Goal: Find specific page/section: Find specific page/section

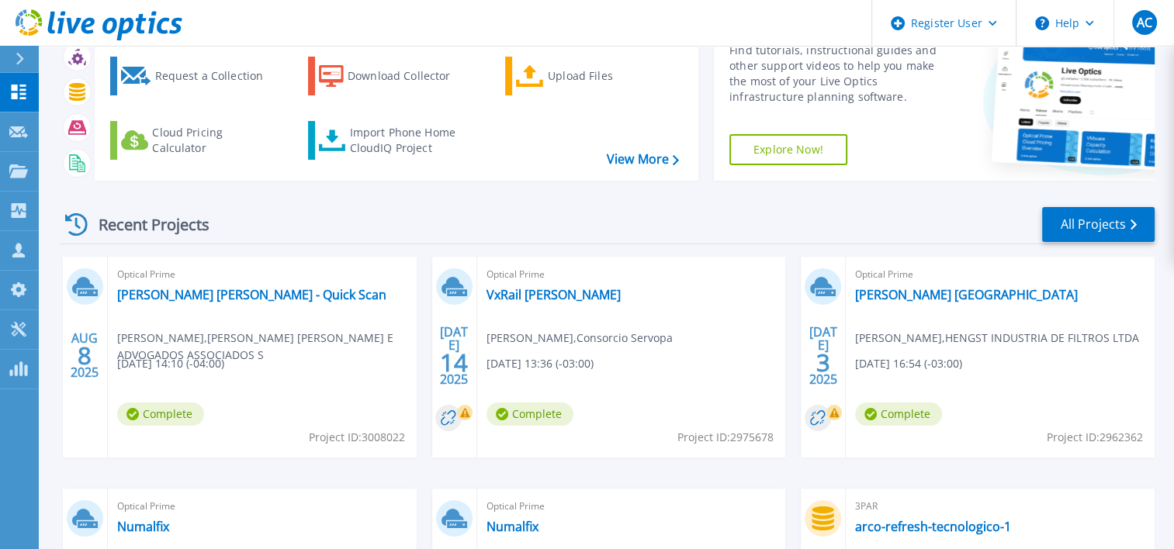
scroll to position [78, 0]
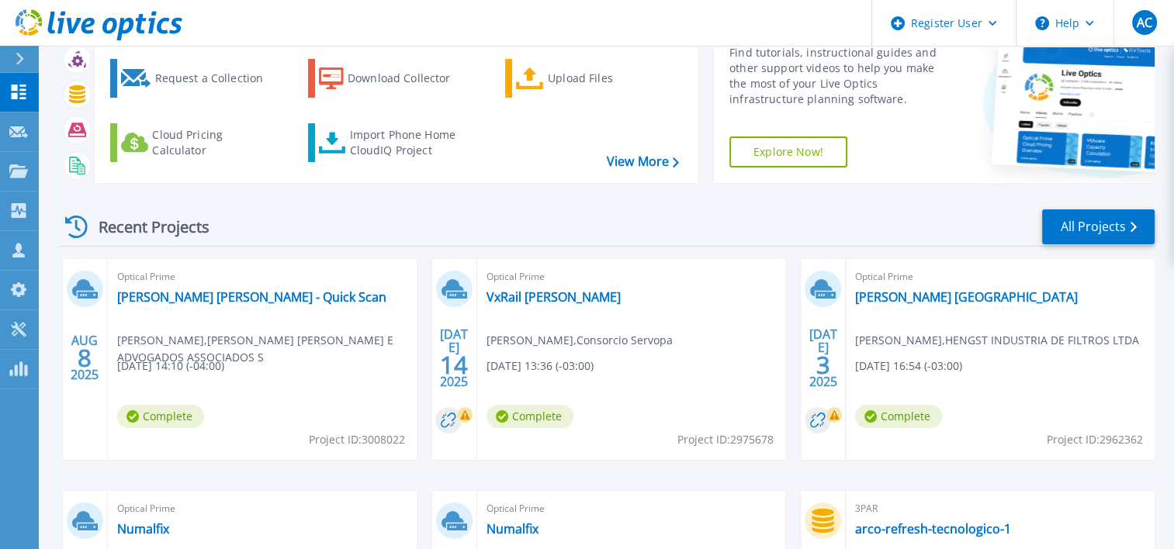
click at [204, 416] on span "Complete" at bounding box center [160, 416] width 87 height 23
click at [884, 294] on link "Hengst Brasil" at bounding box center [966, 297] width 223 height 16
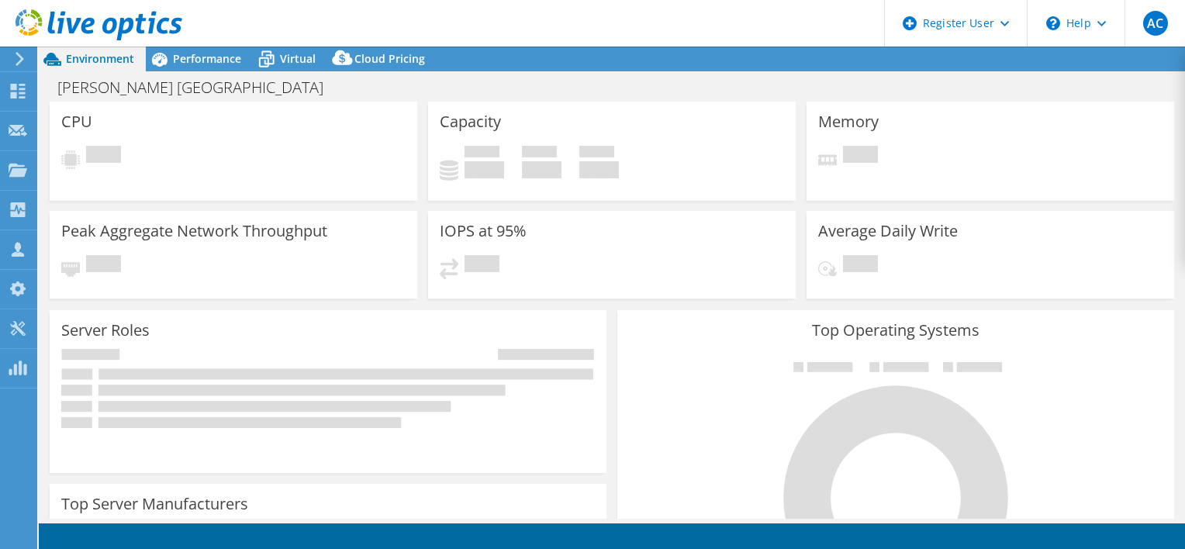
select select "USD"
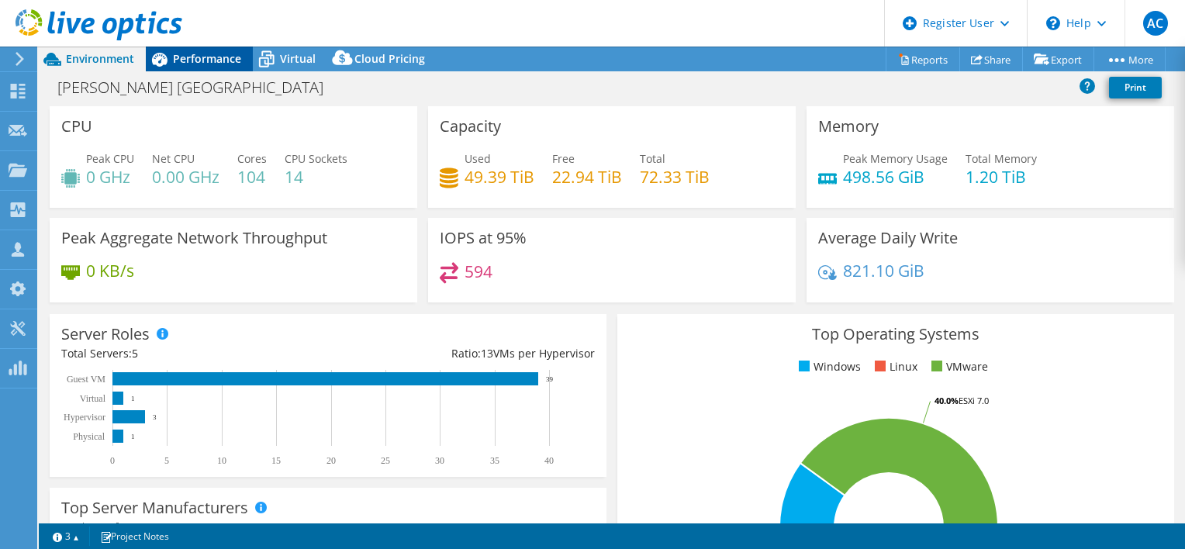
click at [203, 61] on span "Performance" at bounding box center [207, 58] width 68 height 15
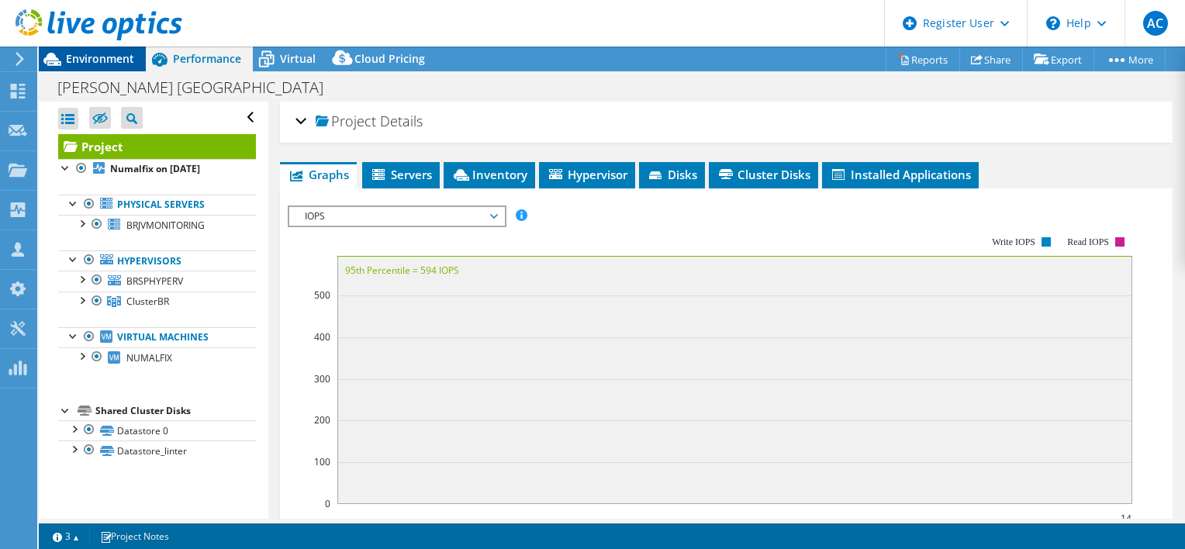
click at [87, 57] on span "Environment" at bounding box center [100, 58] width 68 height 15
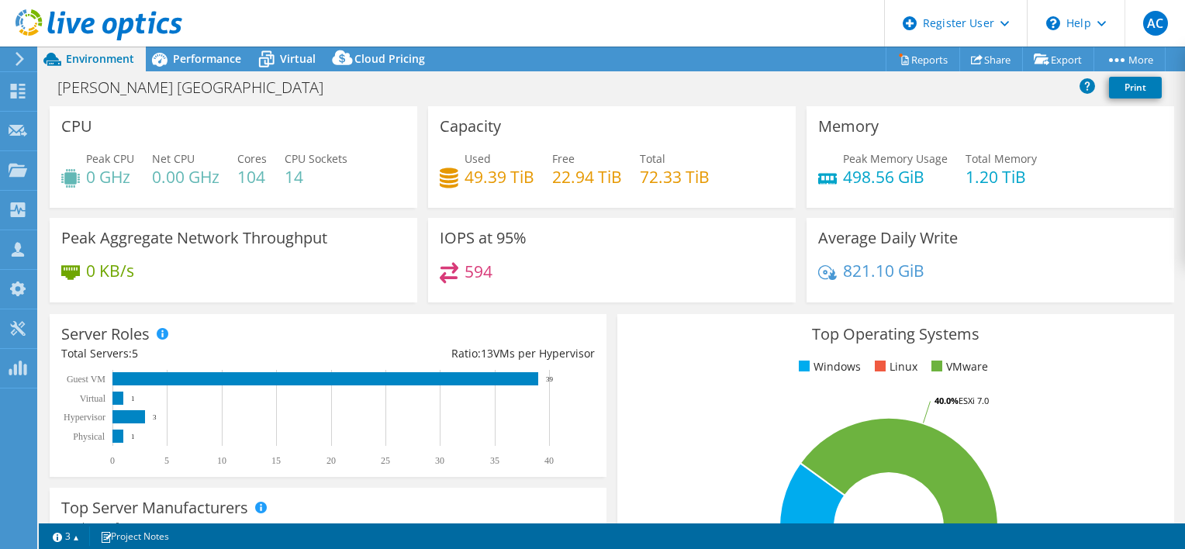
click at [112, 22] on icon at bounding box center [99, 25] width 167 height 32
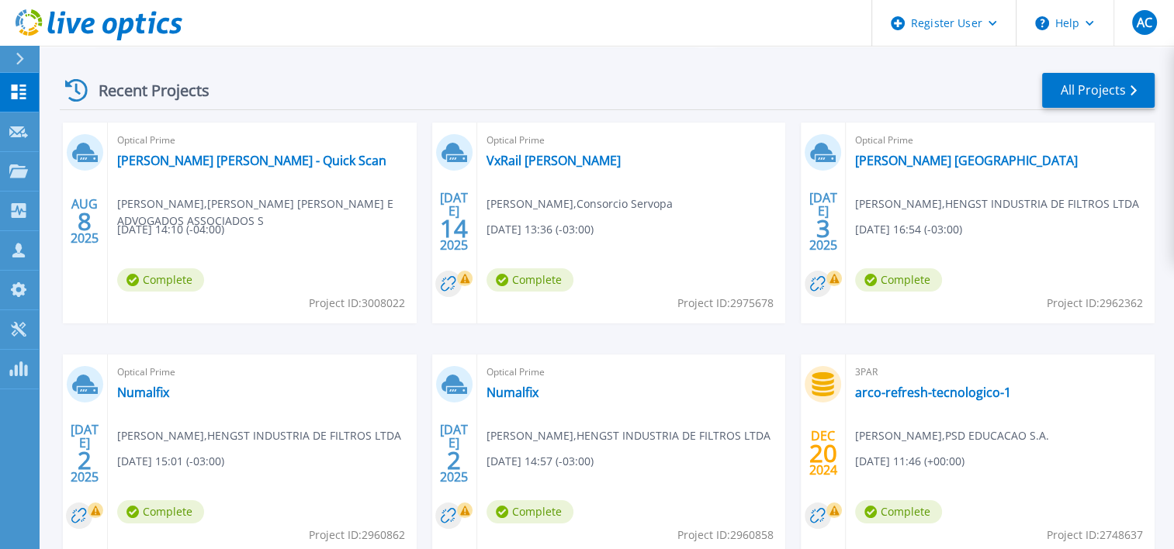
scroll to position [310, 0]
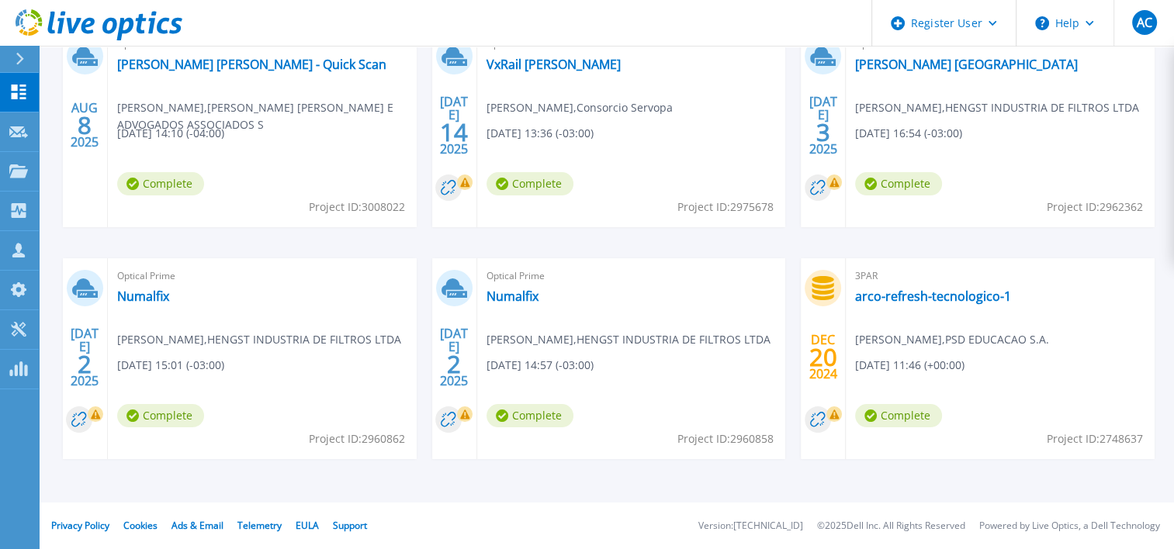
click at [417, 133] on span "Leonardo Bini , HENGST INDUSTRIA DE FILTROS LTDA" at bounding box center [266, 116] width 299 height 34
click at [504, 298] on link "Numalfix" at bounding box center [512, 297] width 52 height 16
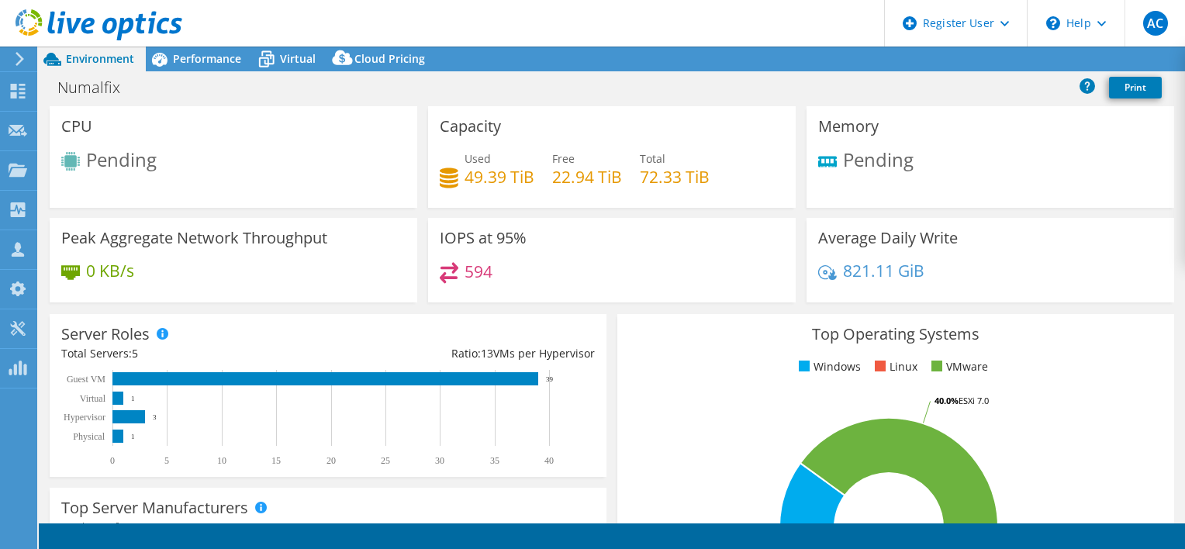
select select "USD"
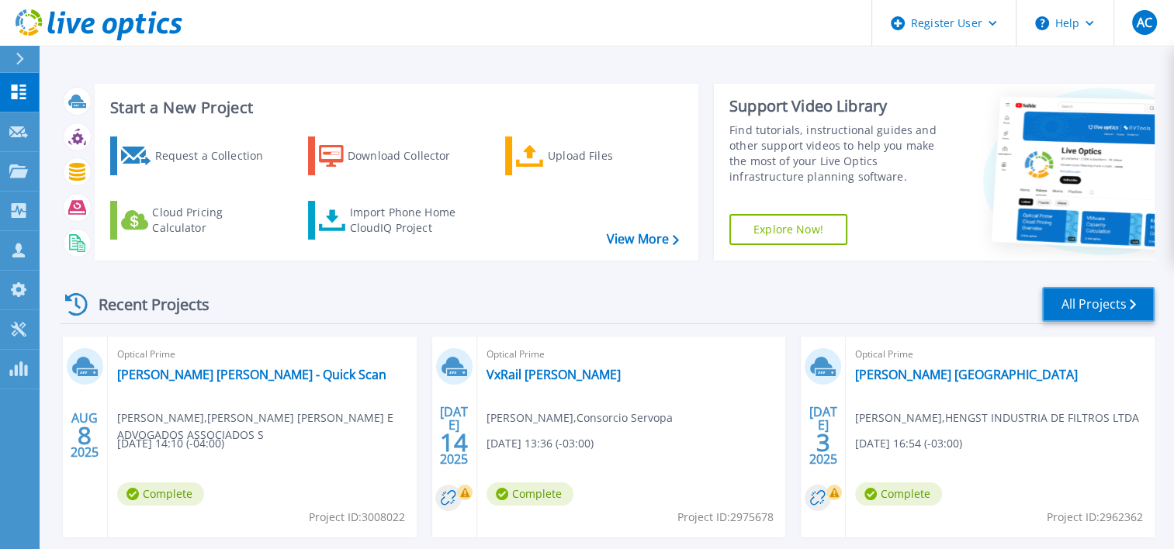
click at [1091, 307] on link "All Projects" at bounding box center [1098, 304] width 112 height 35
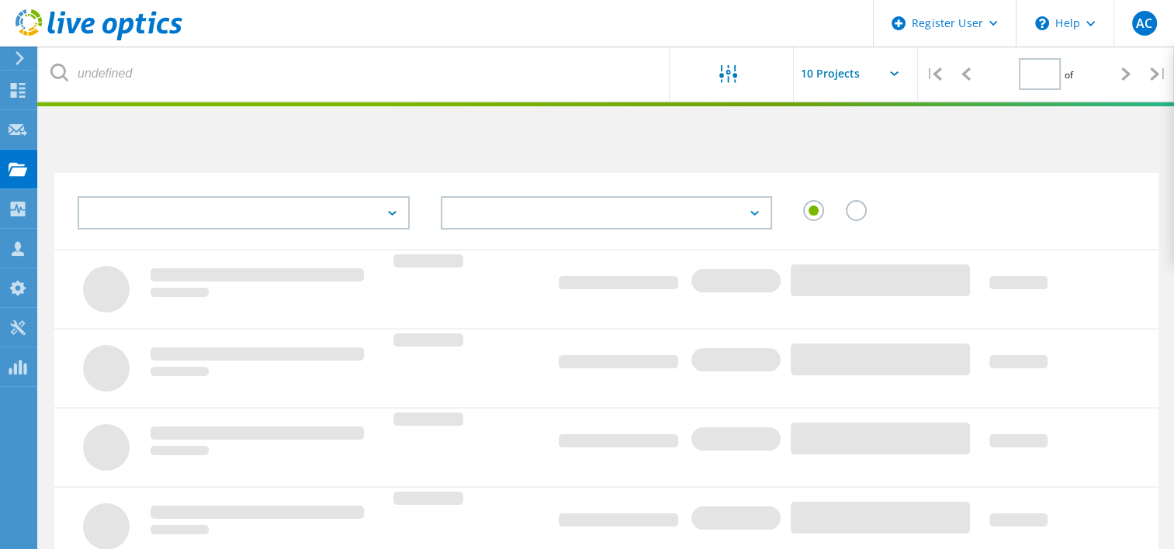
type input "1"
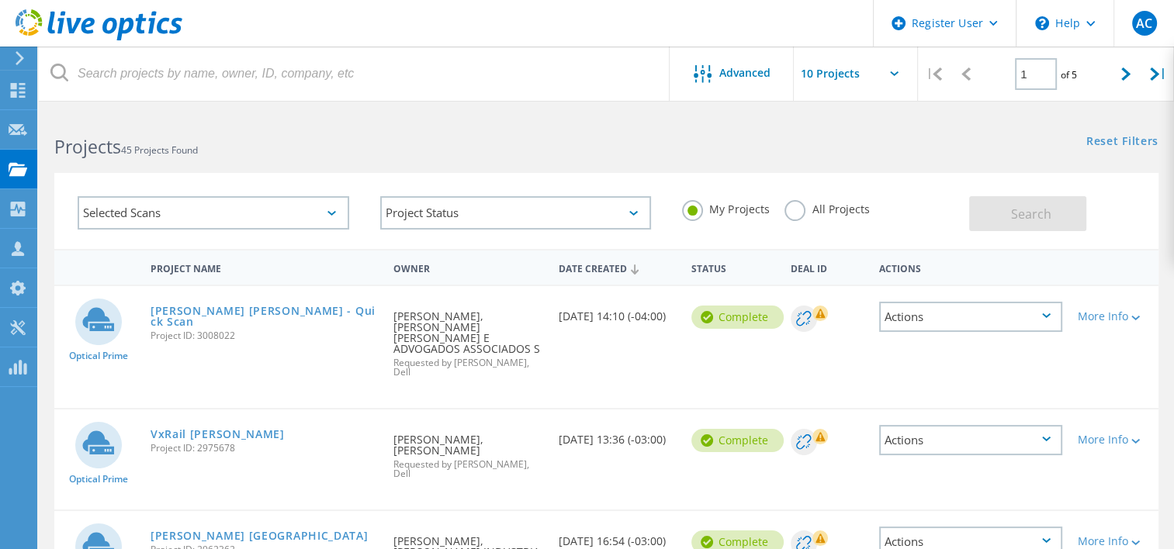
click at [787, 209] on label "All Projects" at bounding box center [826, 207] width 85 height 15
click at [0, 0] on input "All Projects" at bounding box center [0, 0] width 0 height 0
click at [1018, 216] on span "Search" at bounding box center [1031, 214] width 40 height 17
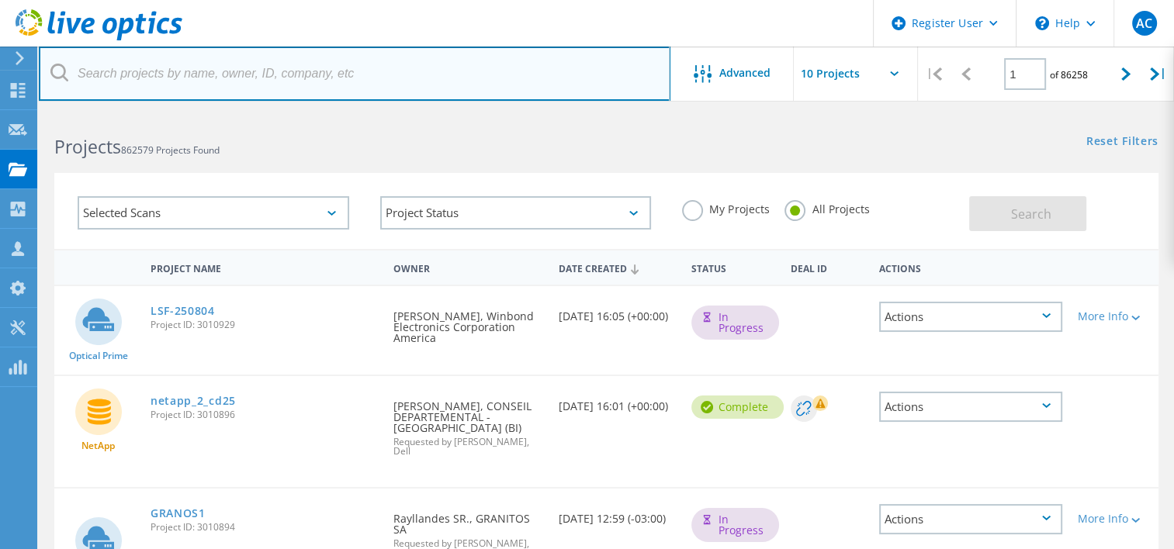
click at [99, 71] on input "text" at bounding box center [355, 74] width 632 height 54
click at [154, 68] on input "text" at bounding box center [355, 74] width 632 height 54
paste input "[PERSON_NAME]"
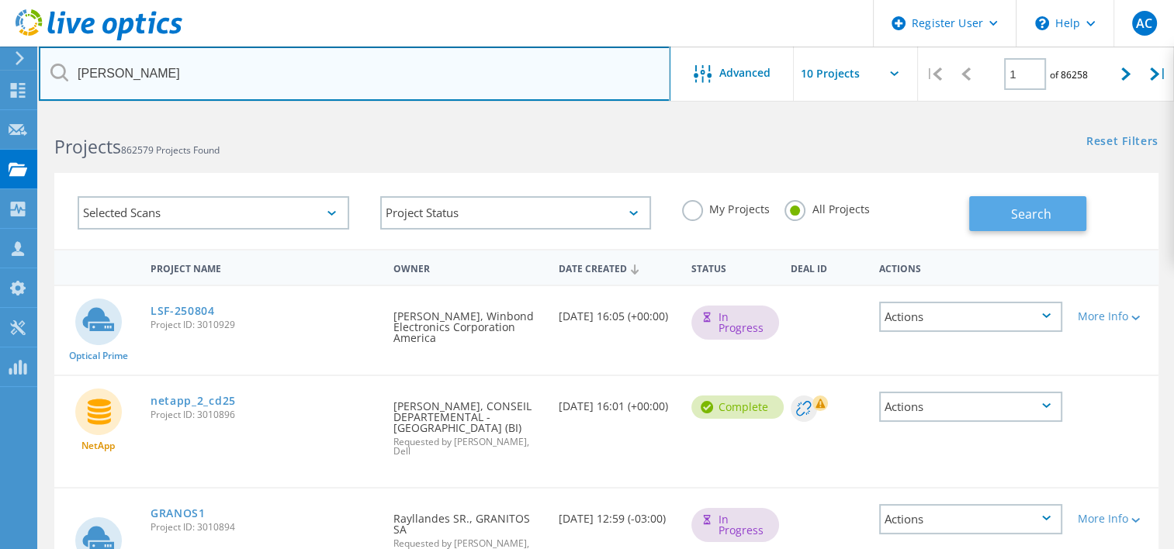
type input "[PERSON_NAME]"
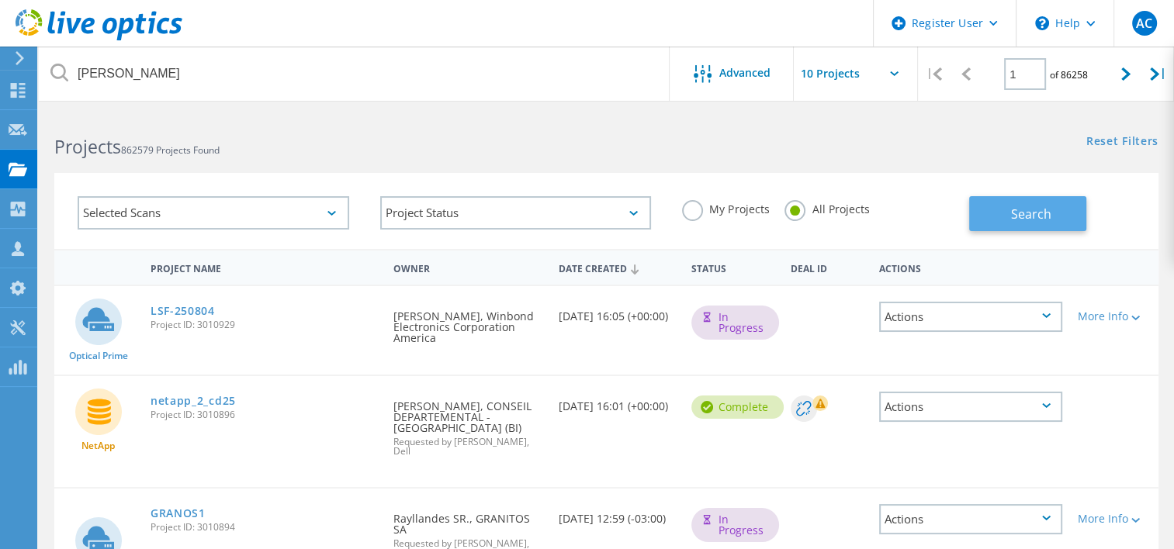
click at [1019, 213] on span "Search" at bounding box center [1031, 214] width 40 height 17
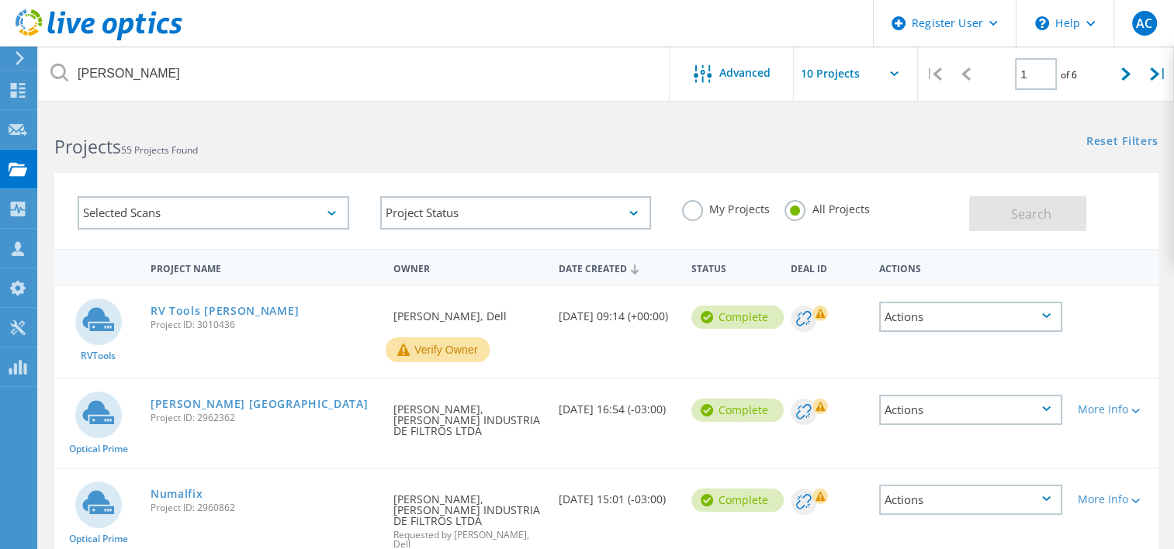
click at [428, 348] on button "Verify Owner" at bounding box center [438, 349] width 104 height 25
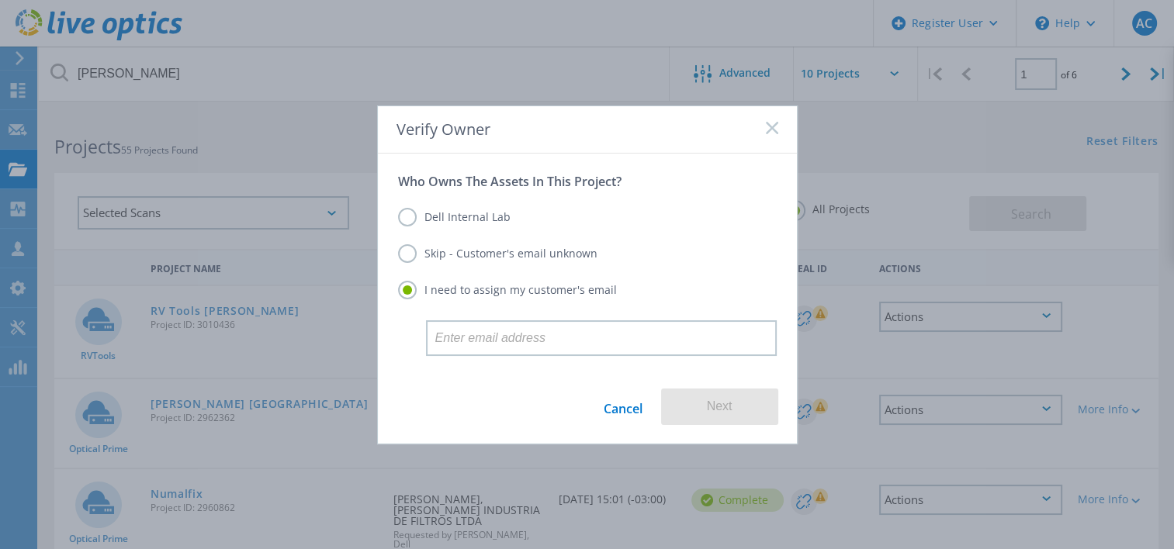
click at [770, 125] on rect at bounding box center [771, 127] width 13 height 13
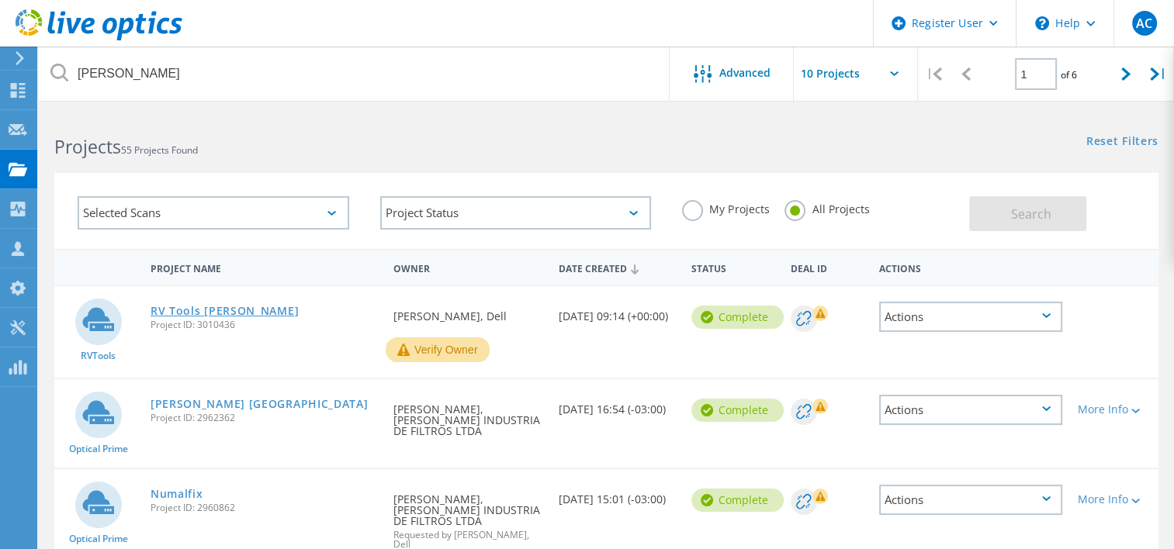
click at [180, 307] on link "RV Tools Hengst" at bounding box center [225, 311] width 148 height 11
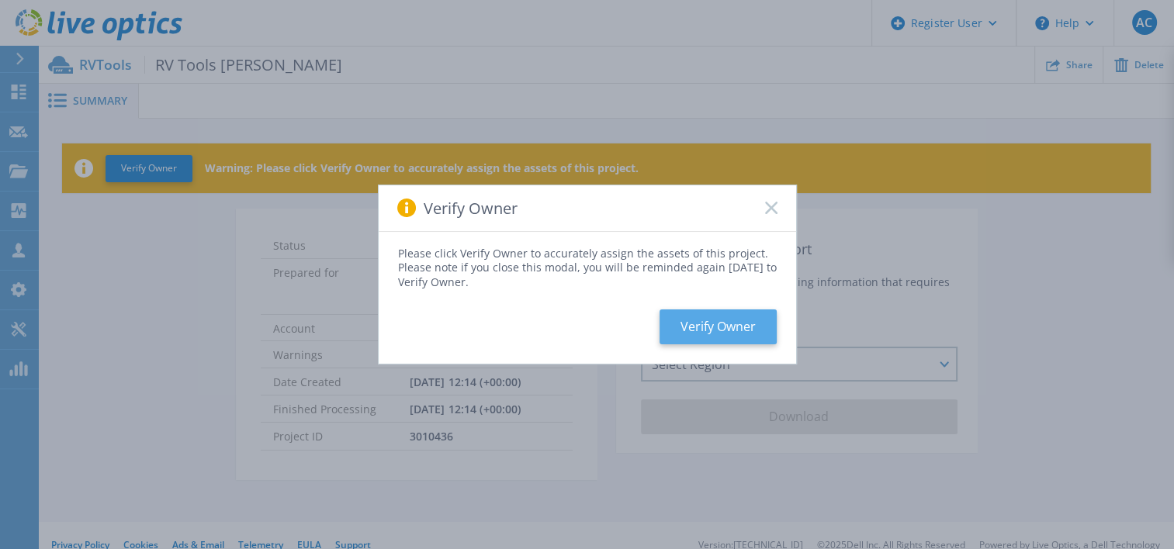
click at [700, 328] on button "Verify Owner" at bounding box center [717, 327] width 117 height 35
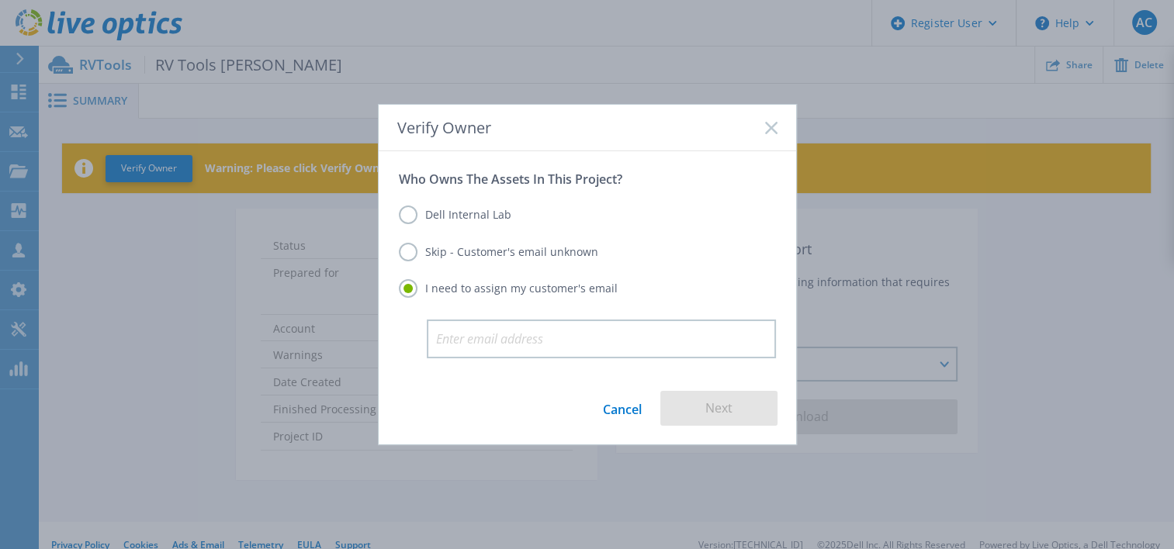
click at [615, 407] on link "Cancel" at bounding box center [622, 408] width 39 height 35
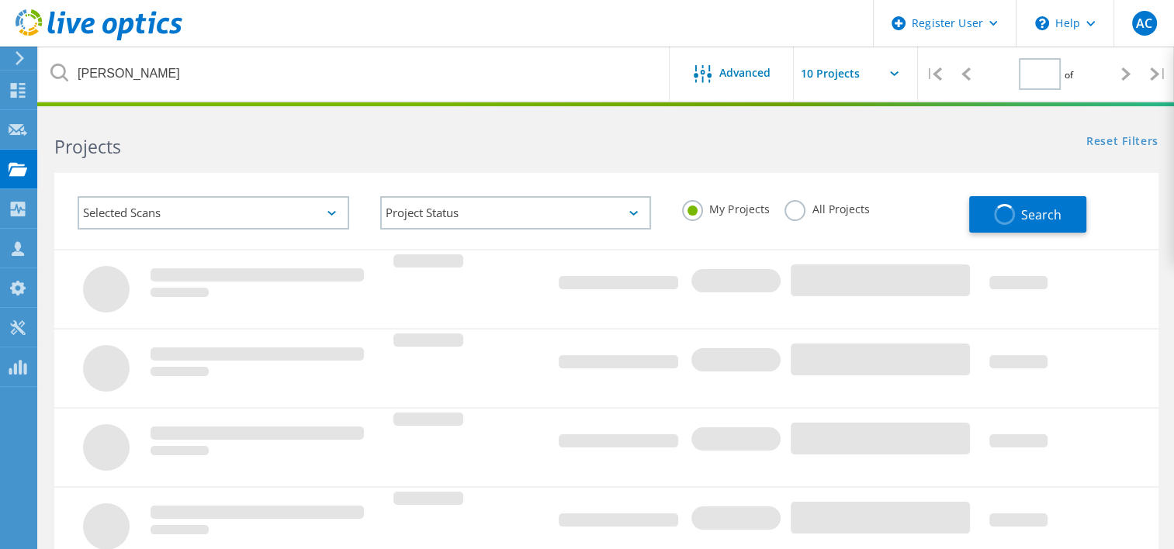
type input "1"
